Goal: Information Seeking & Learning: Learn about a topic

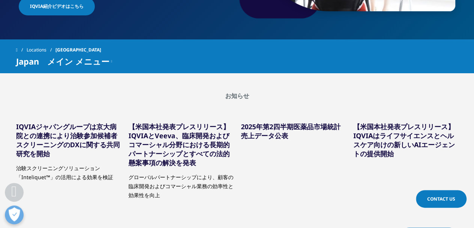
scroll to position [225, 0]
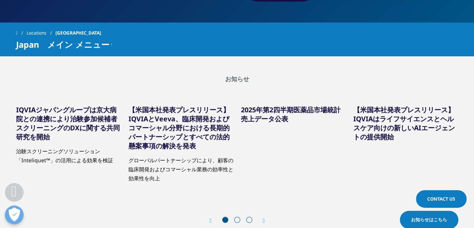
click at [112, 45] on icon at bounding box center [111, 44] width 1 height 9
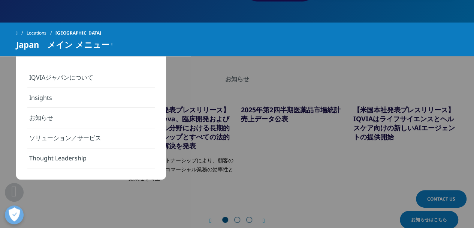
click at [112, 45] on icon at bounding box center [111, 44] width 1 height 9
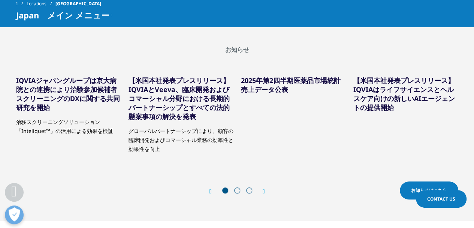
scroll to position [337, 0]
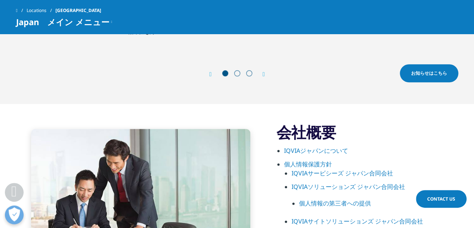
click at [236, 73] on span at bounding box center [237, 73] width 6 height 6
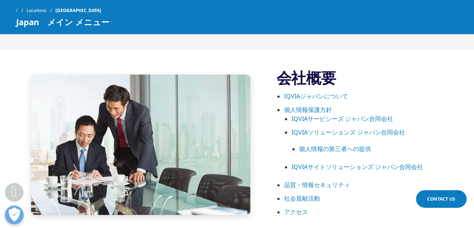
scroll to position [375, 0]
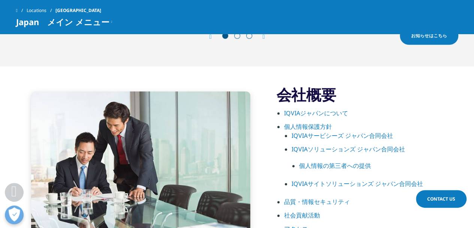
click at [311, 113] on link "IQVIAジャパンについて" at bounding box center [316, 113] width 64 height 8
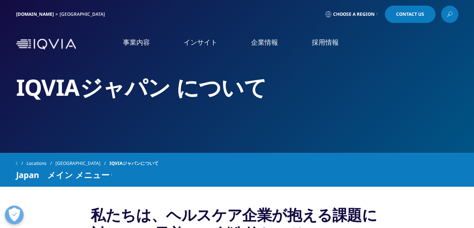
click at [262, 43] on link "企業情報" at bounding box center [264, 41] width 27 height 9
click at [14, 93] on link "概要" at bounding box center [88, 94] width 154 height 9
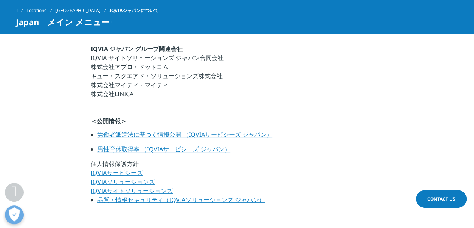
scroll to position [525, 0]
